Goal: Information Seeking & Learning: Learn about a topic

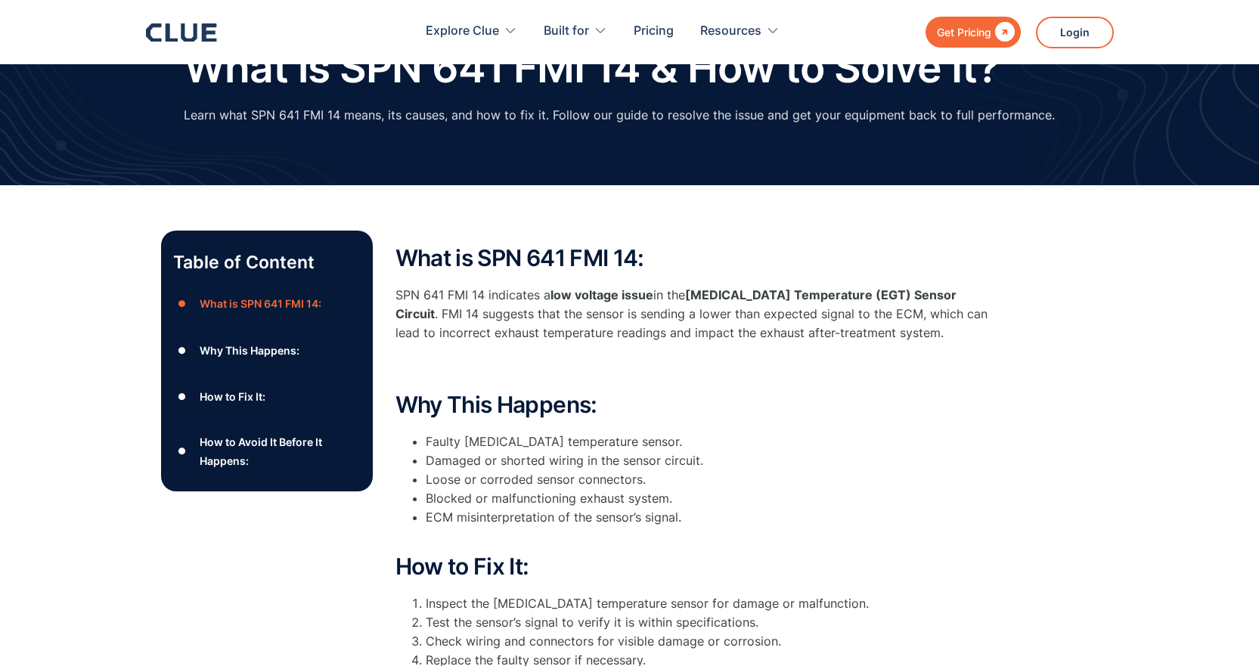
scroll to position [76, 0]
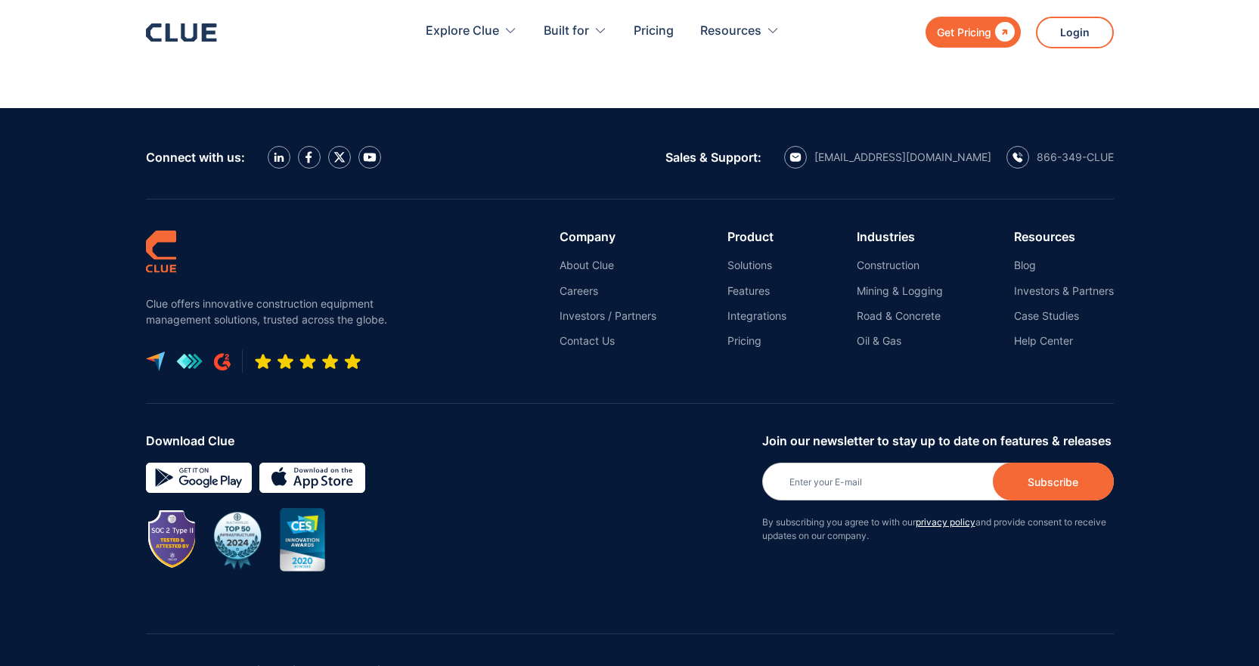
scroll to position [2940, 0]
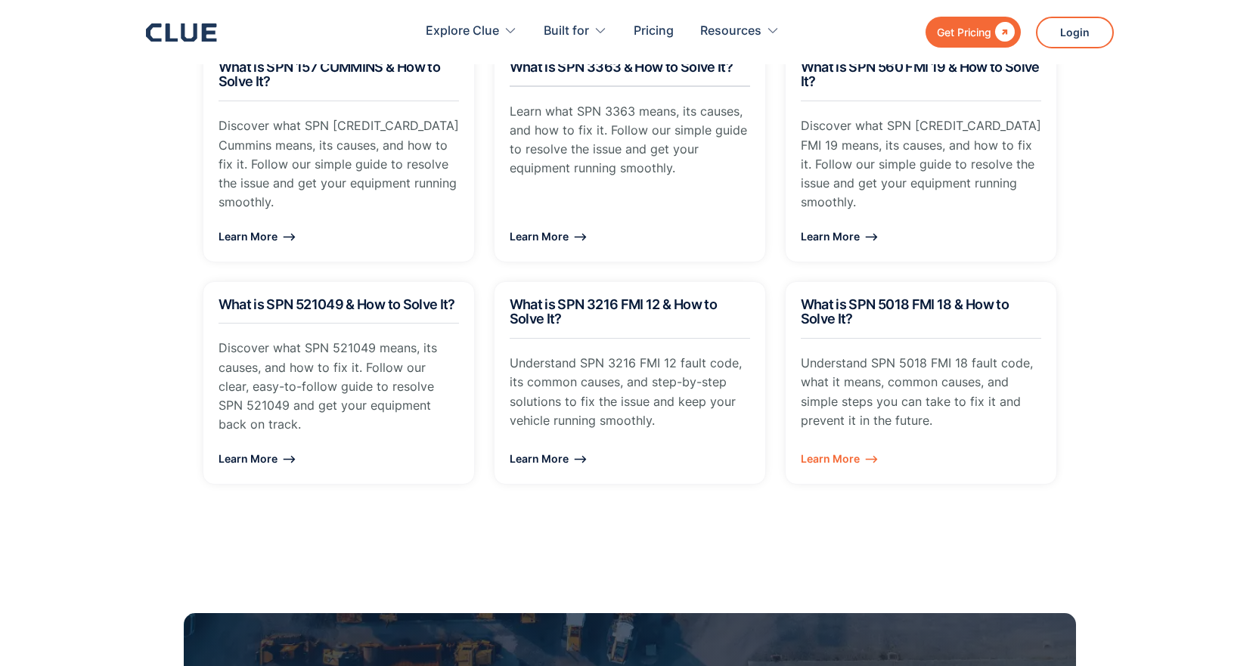
drag, startPoint x: 847, startPoint y: 189, endPoint x: 776, endPoint y: 189, distance: 71.8
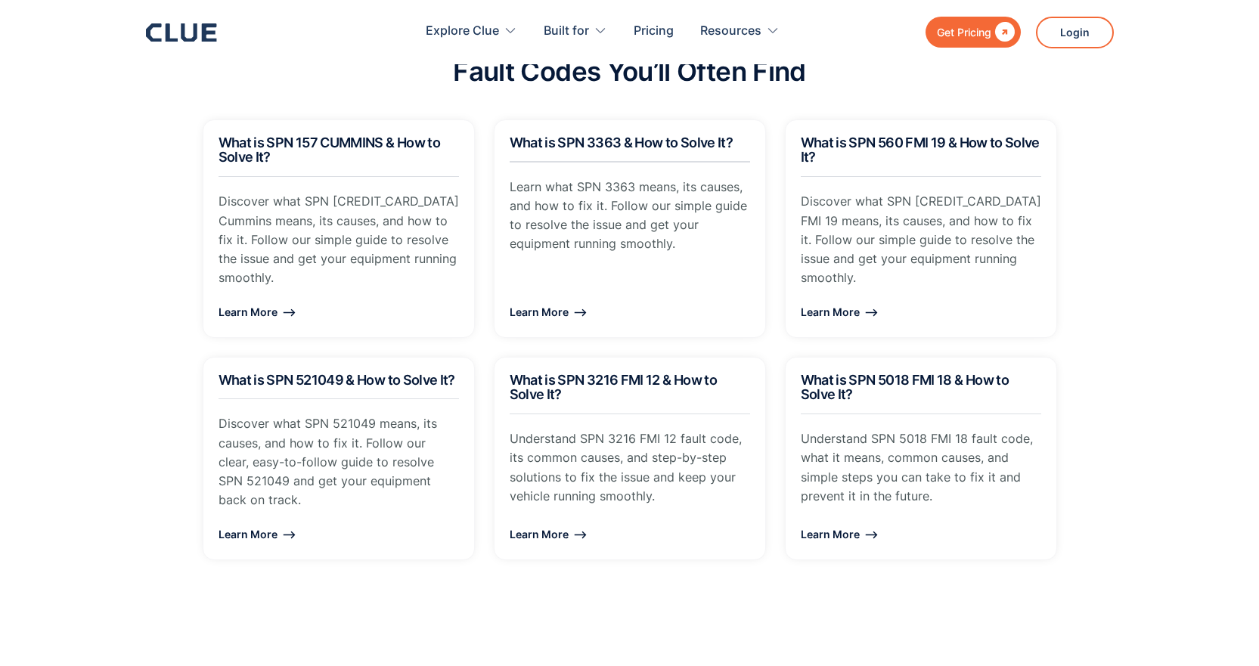
drag, startPoint x: 776, startPoint y: 189, endPoint x: 820, endPoint y: 51, distance: 145.3
click at [855, 67] on div "Fault Codes You’ll Often Find" at bounding box center [630, 79] width 892 height 45
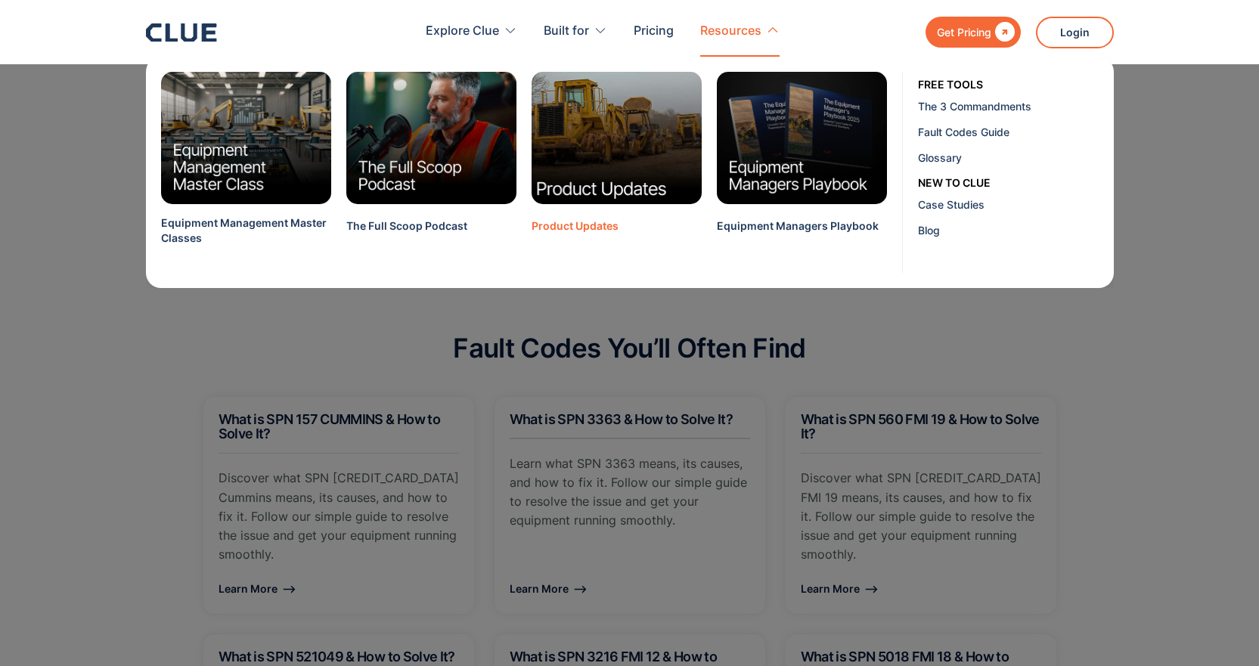
scroll to position [1126, 0]
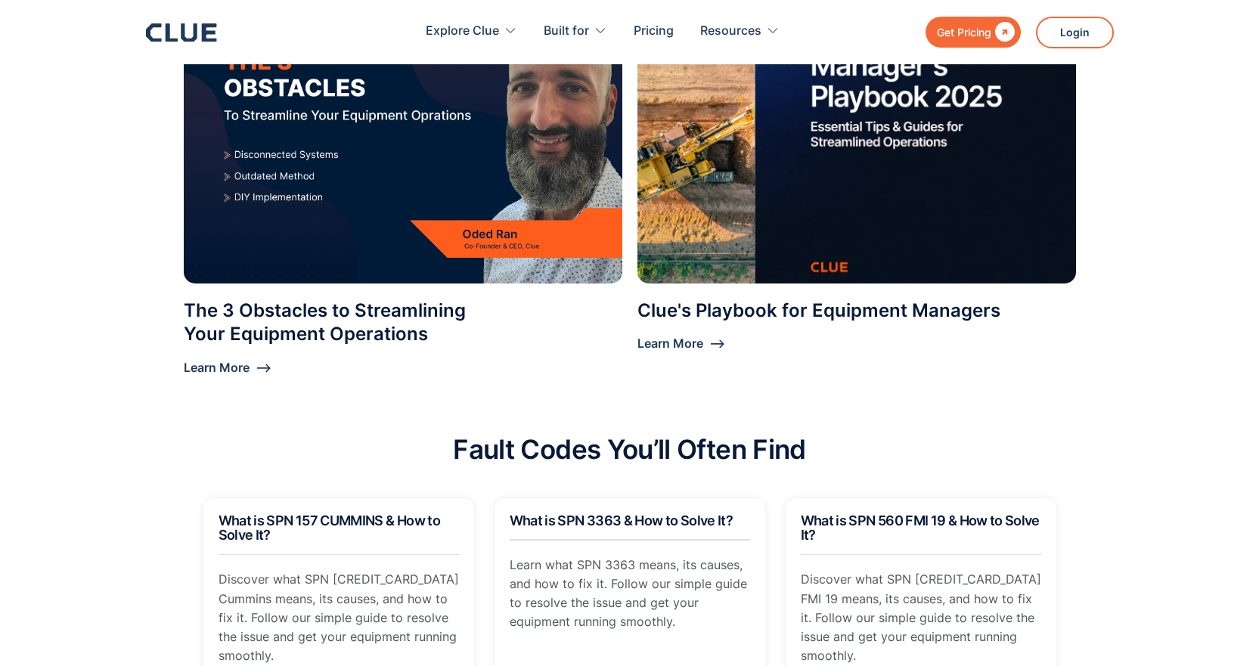
drag, startPoint x: 1194, startPoint y: 101, endPoint x: 665, endPoint y: 39, distance: 532.0
click at [1192, 98] on section "The 3 Obstacles to Streamlining Your Equipment Operations Learn More ⟶ Clue's P…" at bounding box center [629, 137] width 1259 height 367
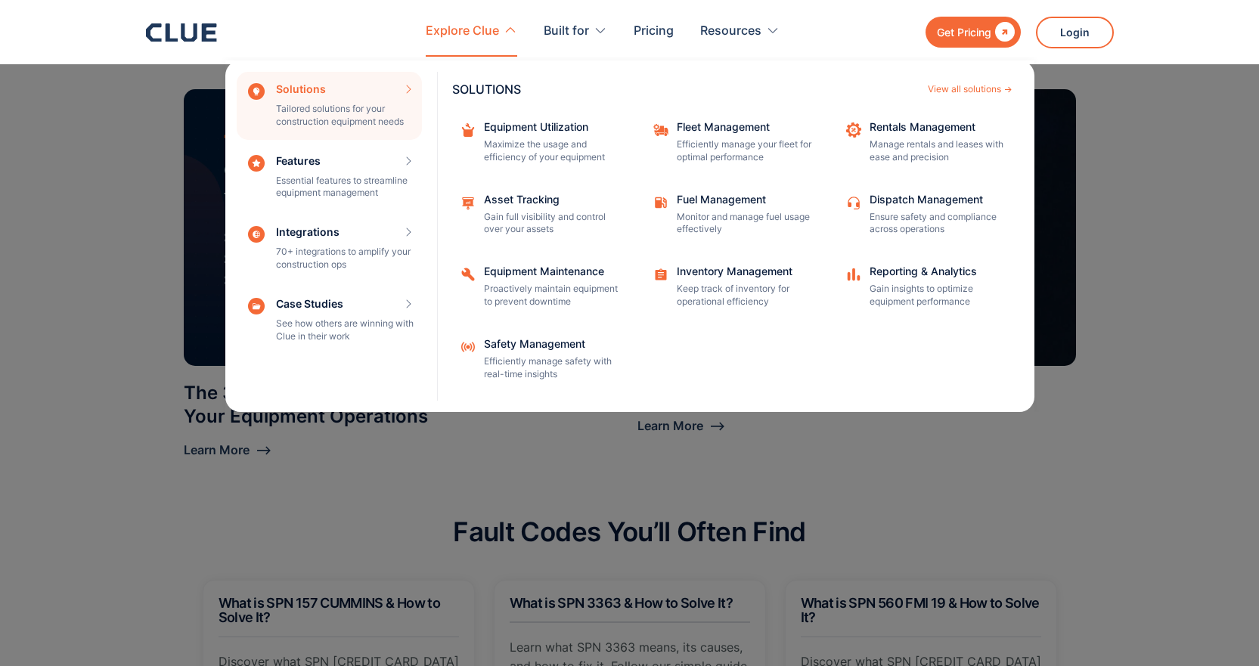
scroll to position [823, 0]
